Goal: Task Accomplishment & Management: Manage account settings

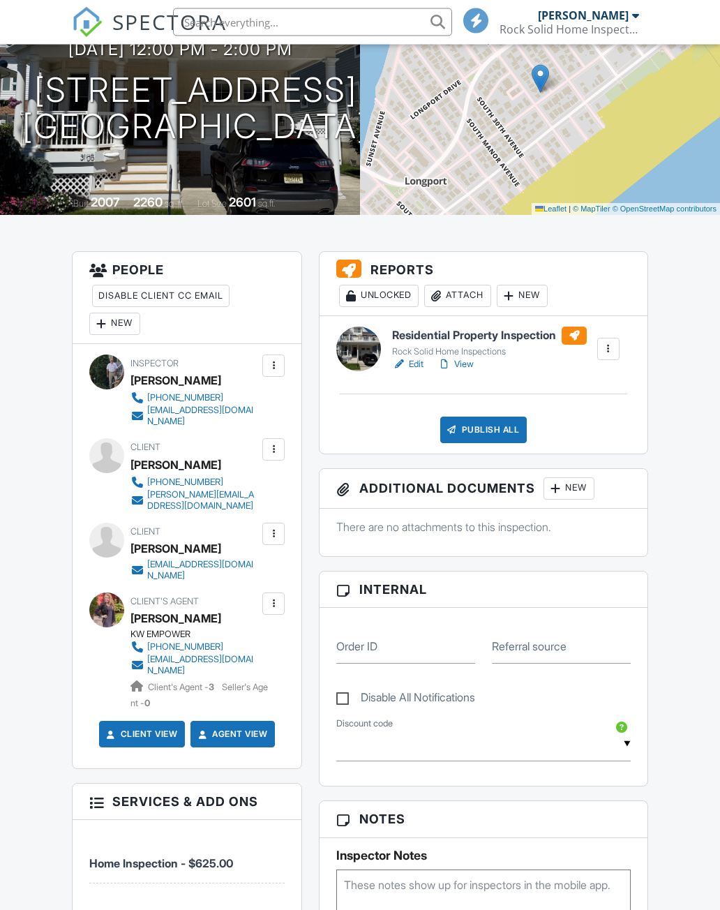
scroll to position [177, 0]
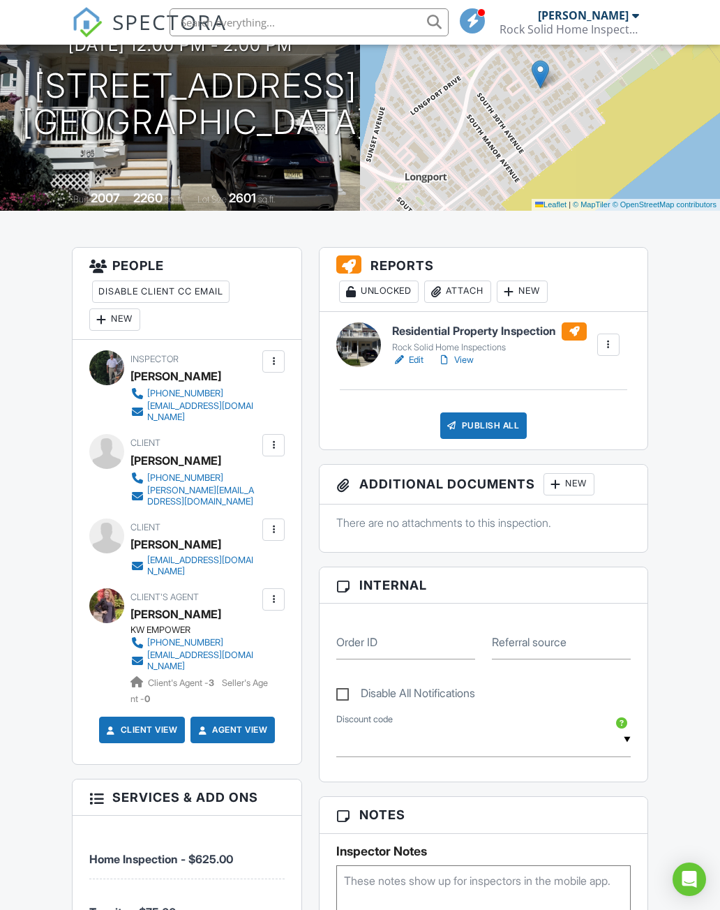
click at [458, 367] on link "View" at bounding box center [455, 360] width 36 height 14
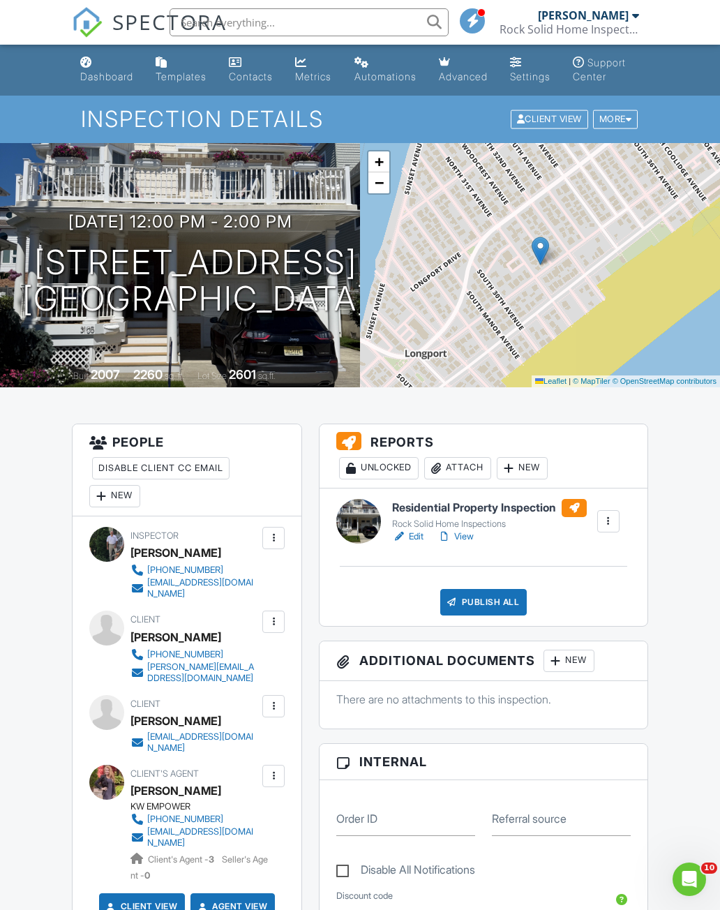
click at [482, 613] on div "Publish All" at bounding box center [483, 602] width 87 height 27
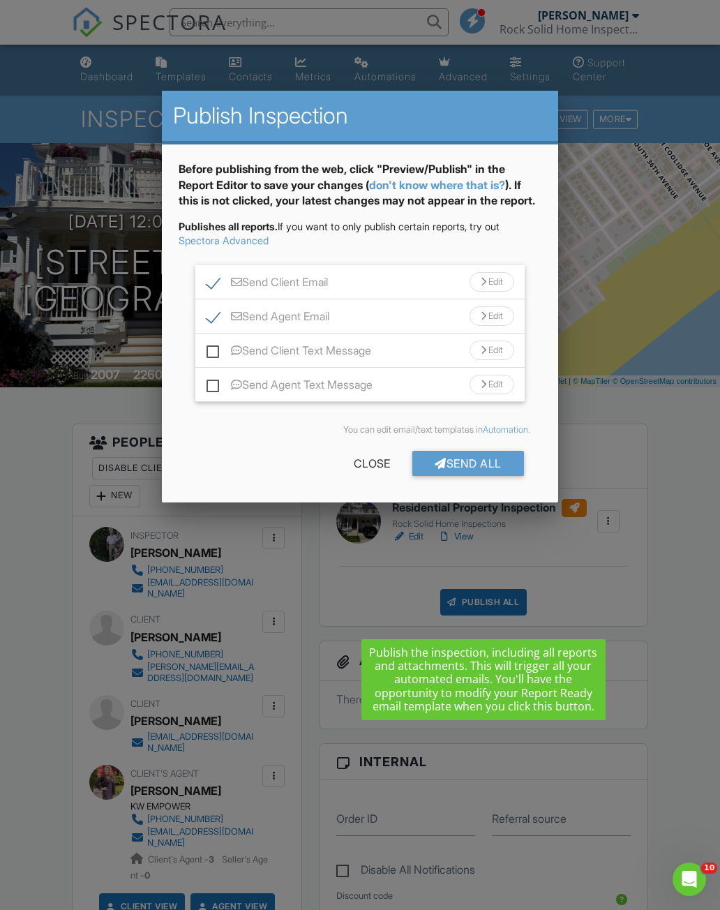
click at [216, 348] on input "Send Client Text Message" at bounding box center [211, 343] width 9 height 9
checkbox input "true"
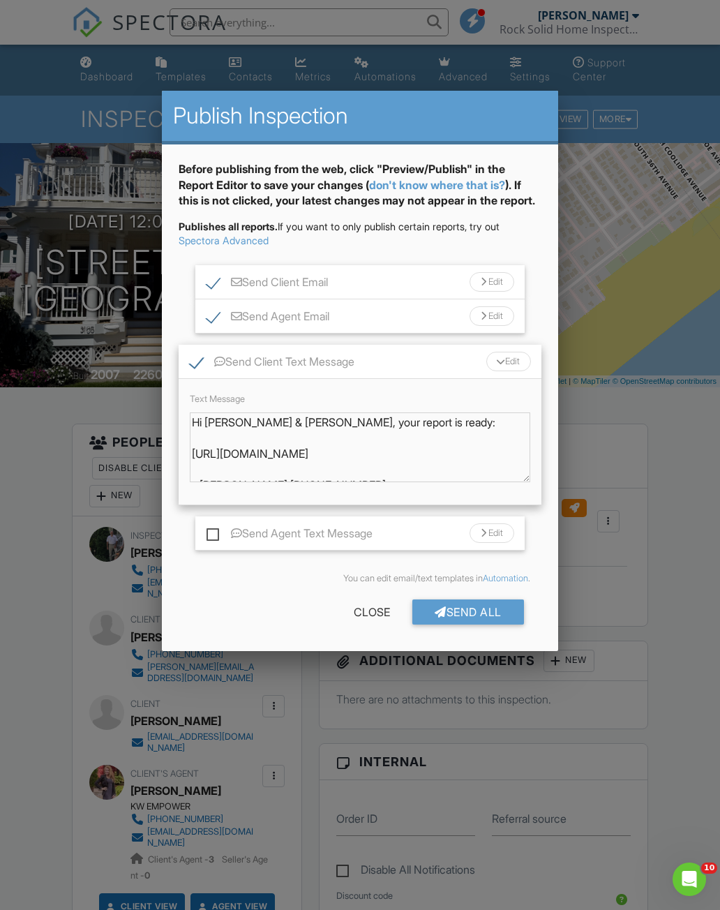
click at [209, 544] on label "Send Agent Text Message" at bounding box center [290, 535] width 166 height 17
click at [209, 531] on input "Send Agent Text Message" at bounding box center [211, 526] width 9 height 9
checkbox input "true"
click at [486, 624] on div "Send All" at bounding box center [468, 611] width 112 height 25
